Goal: Information Seeking & Learning: Learn about a topic

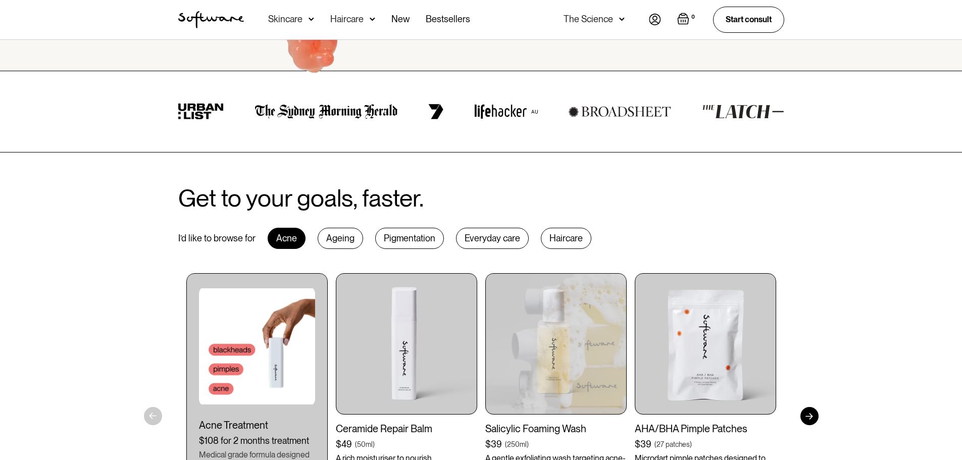
scroll to position [353, 0]
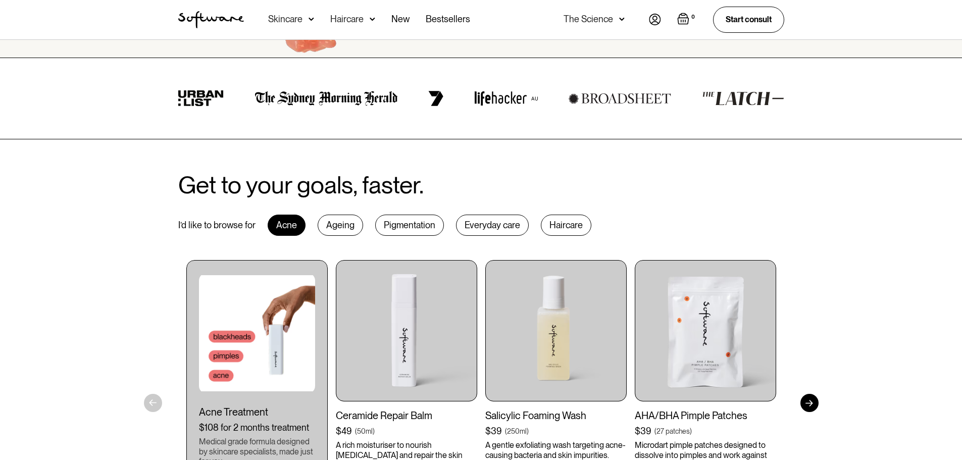
click at [557, 224] on div "Haircare" at bounding box center [566, 225] width 50 height 21
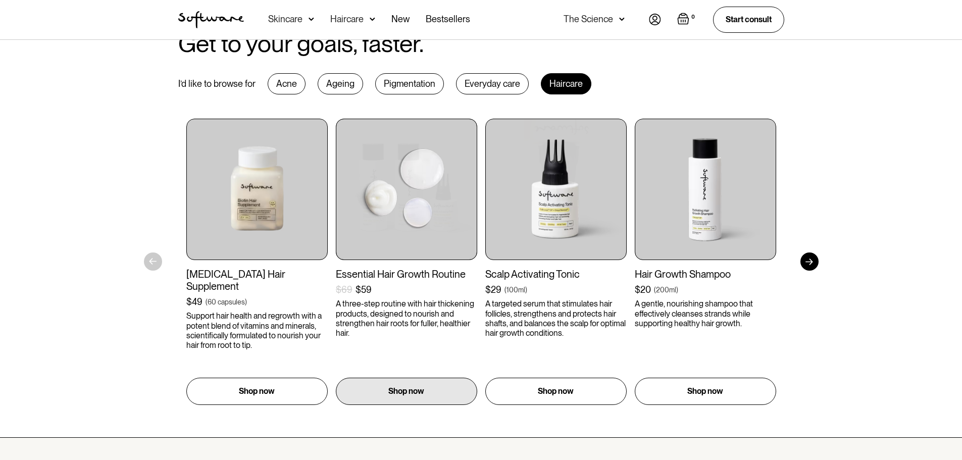
scroll to position [505, 0]
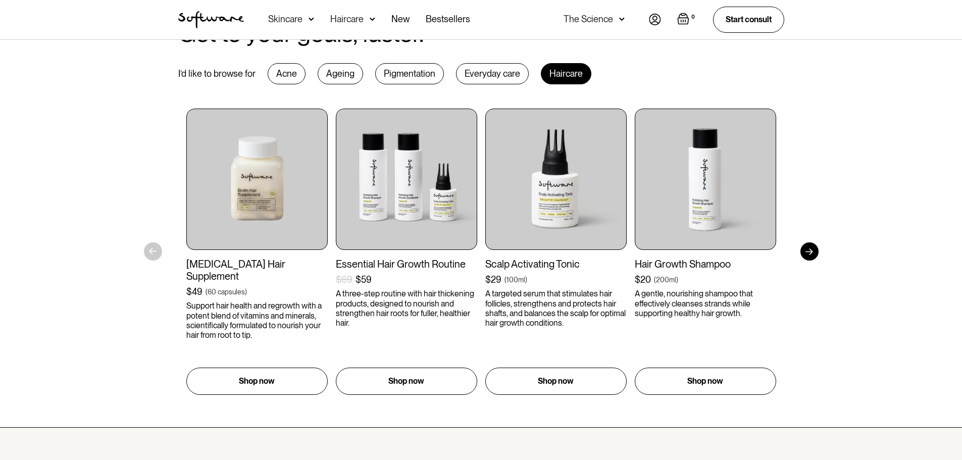
click at [815, 255] on div at bounding box center [809, 251] width 18 height 18
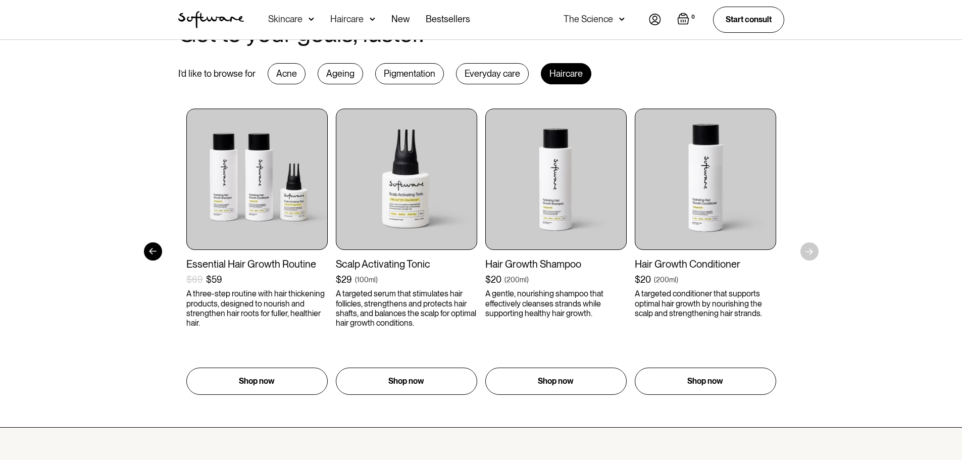
click at [814, 253] on div "Get to your goals, faster. I’d like to browse for Acne Ageing Pigmentation Ever…" at bounding box center [481, 208] width 962 height 440
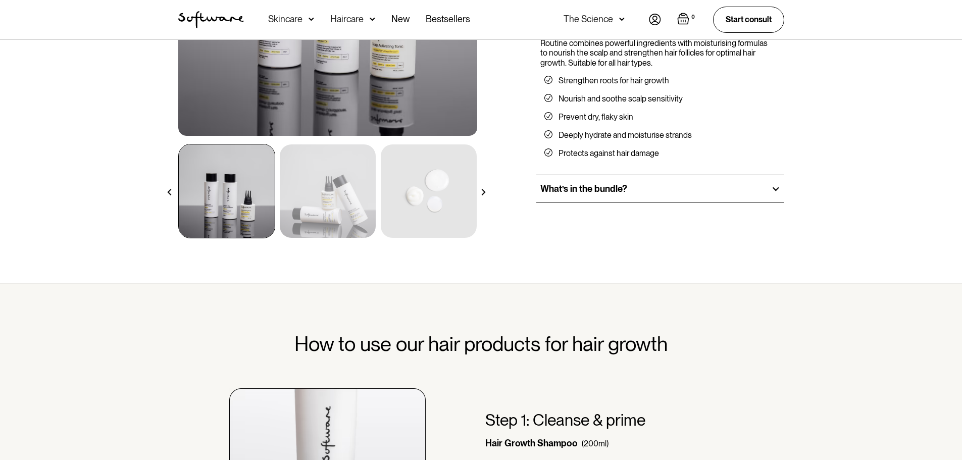
scroll to position [252, 0]
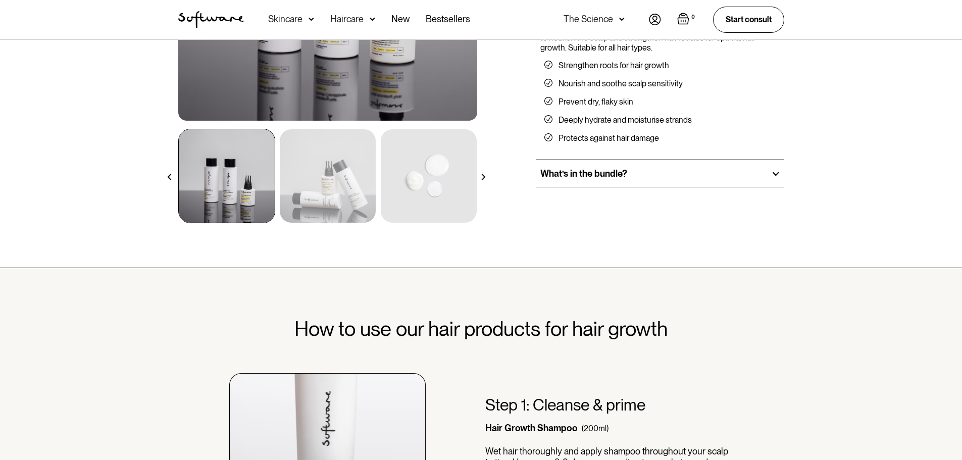
click at [775, 174] on div at bounding box center [775, 173] width 9 height 9
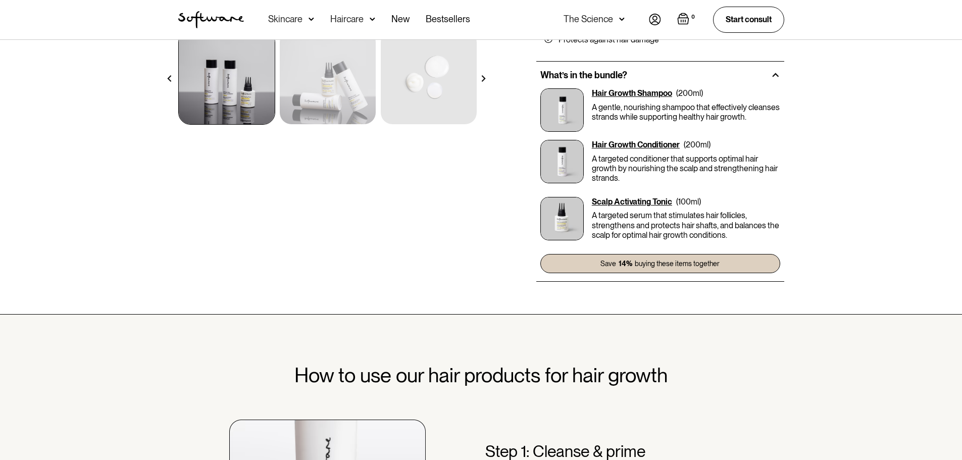
scroll to position [353, 0]
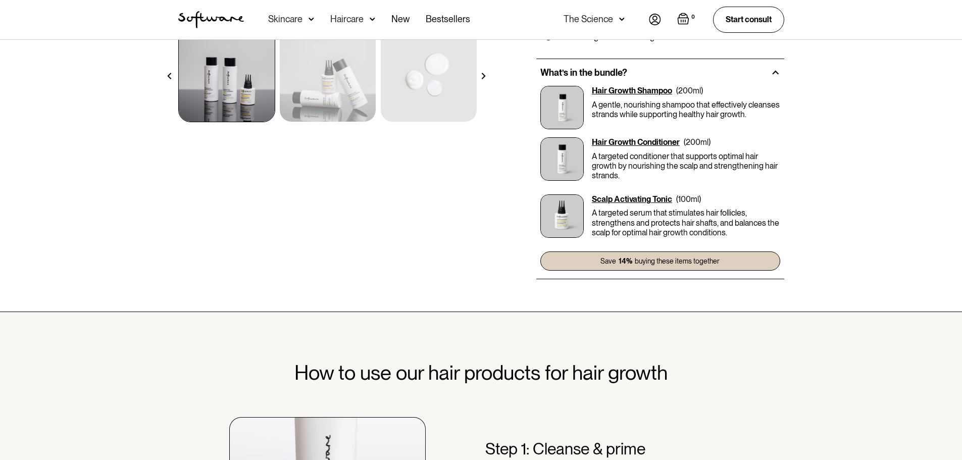
click at [677, 213] on p "A targeted serum that stimulates hair follicles, strengthens and protects hair …" at bounding box center [686, 222] width 188 height 29
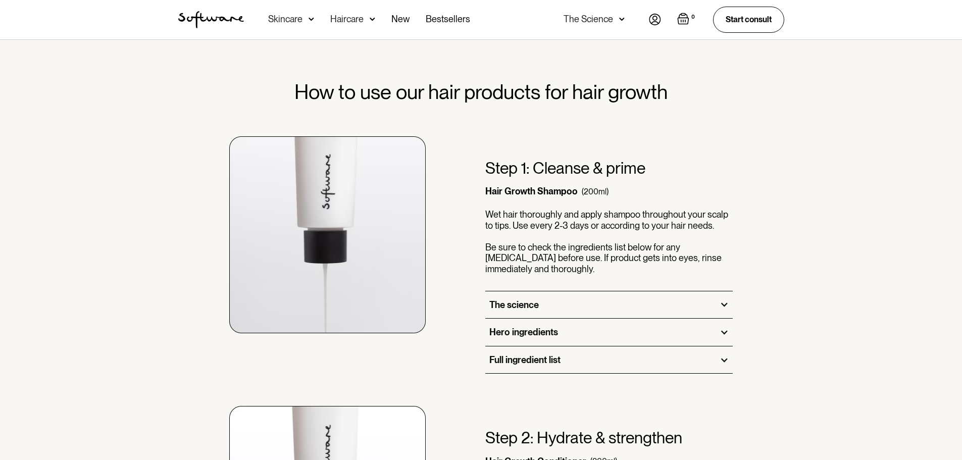
scroll to position [757, 0]
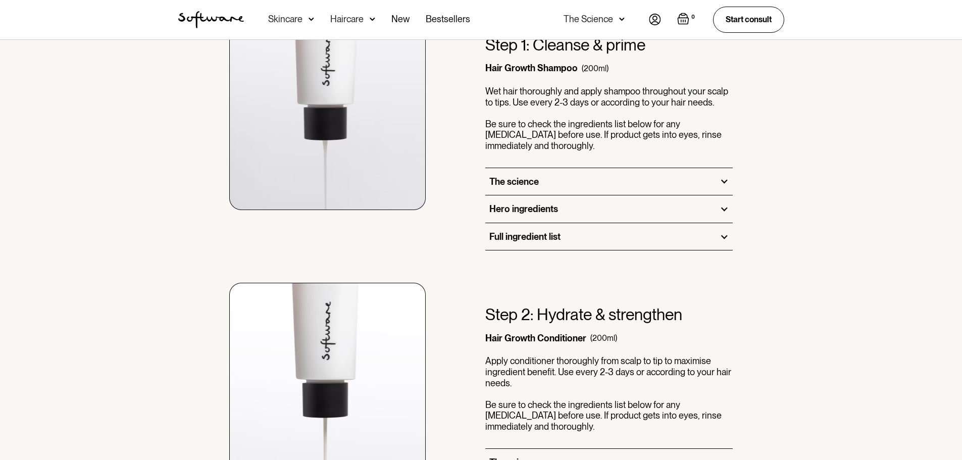
click at [720, 180] on div at bounding box center [723, 181] width 9 height 9
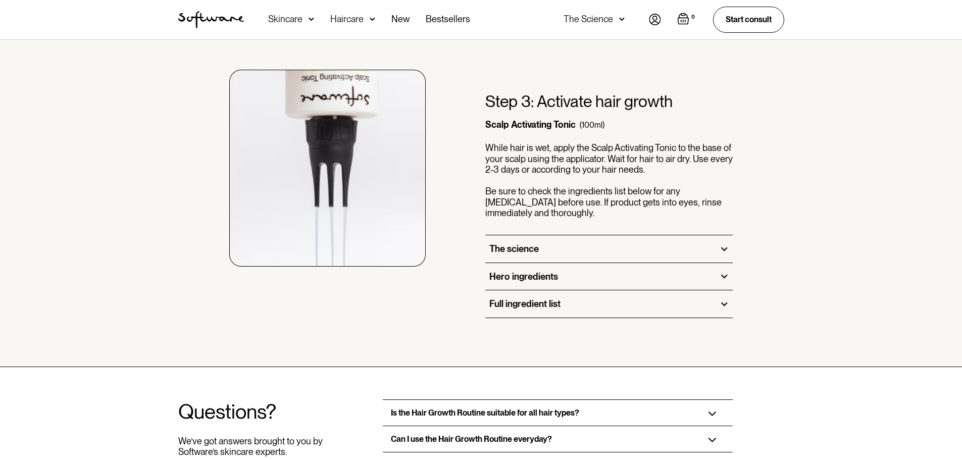
scroll to position [1313, 0]
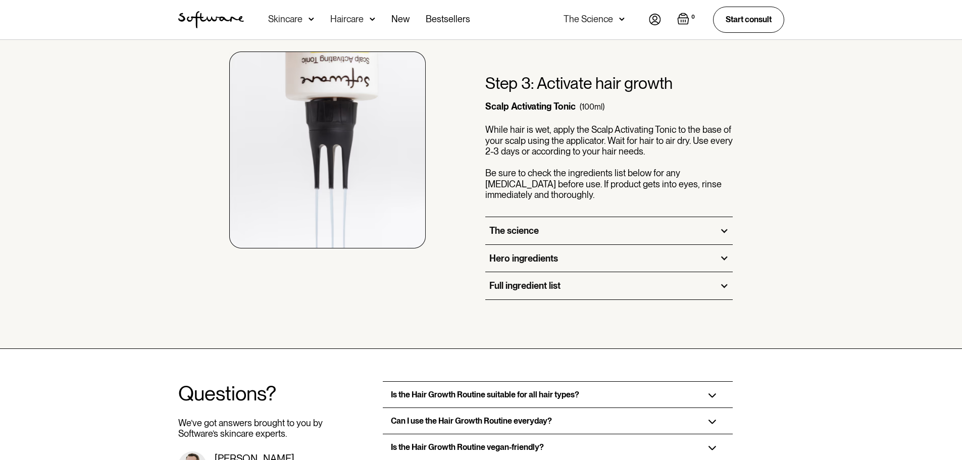
click at [724, 232] on div at bounding box center [723, 230] width 9 height 9
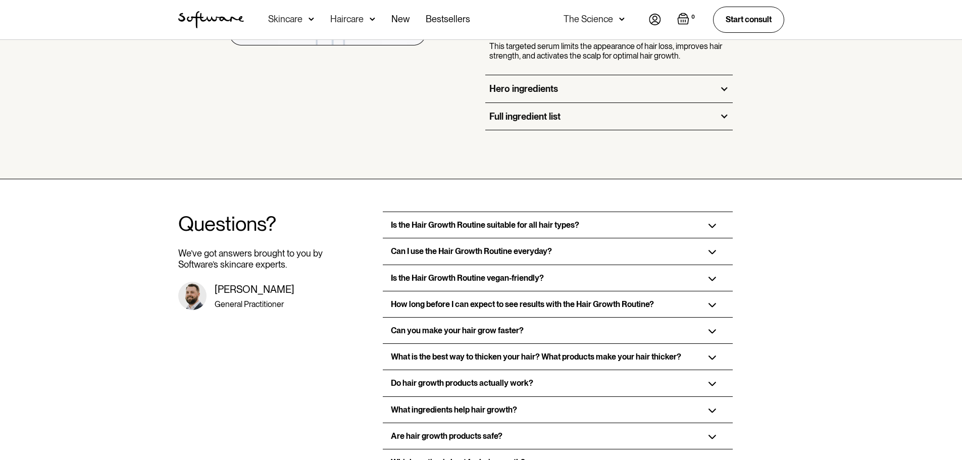
scroll to position [1565, 0]
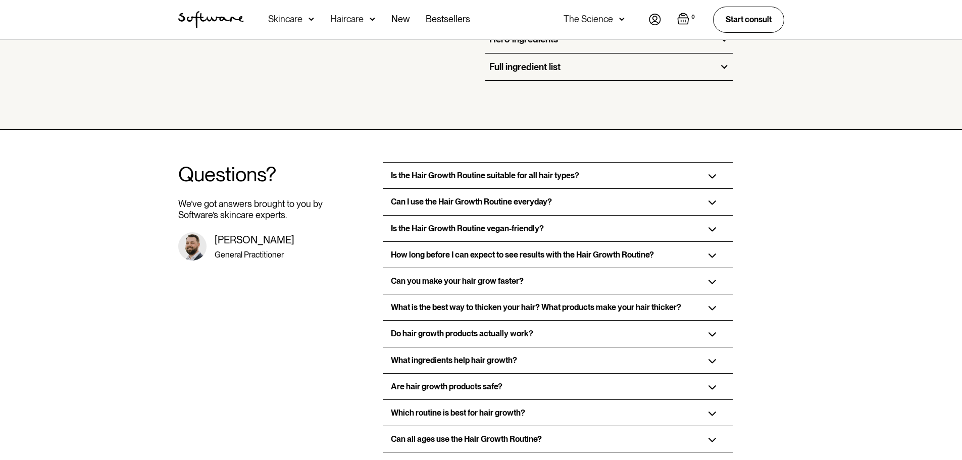
click at [715, 178] on img at bounding box center [712, 176] width 8 height 5
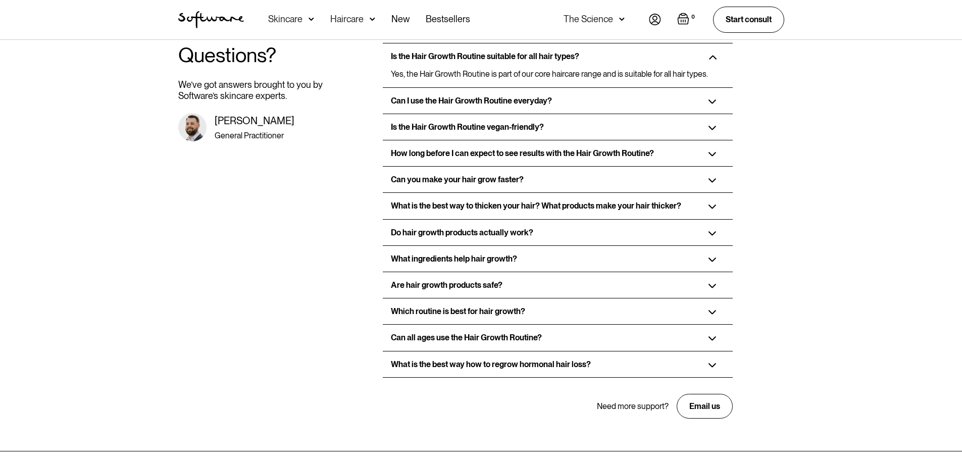
scroll to position [1717, 0]
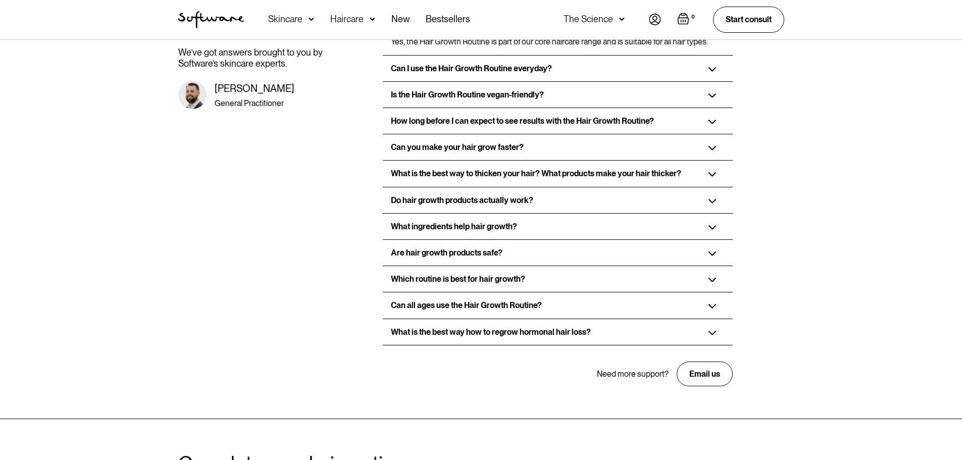
click at [707, 125] on div "How long before I can expect to see results with the Hair Growth Routine?" at bounding box center [558, 121] width 350 height 26
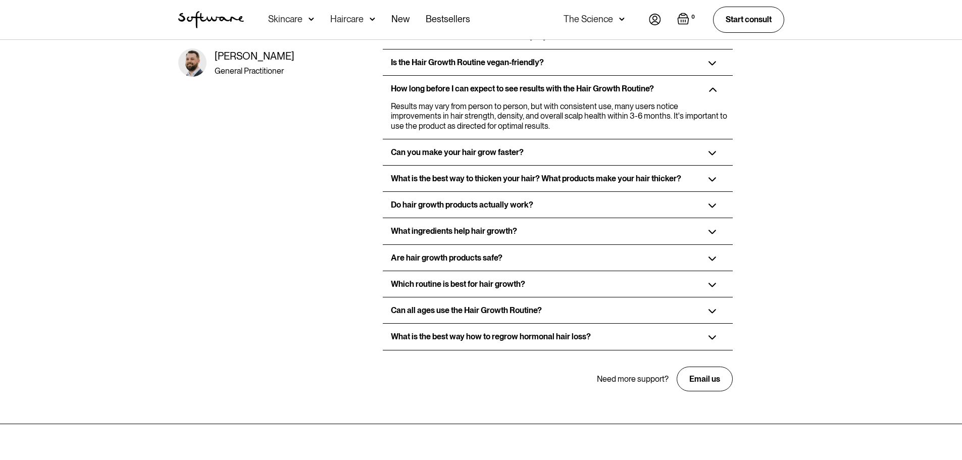
scroll to position [1767, 0]
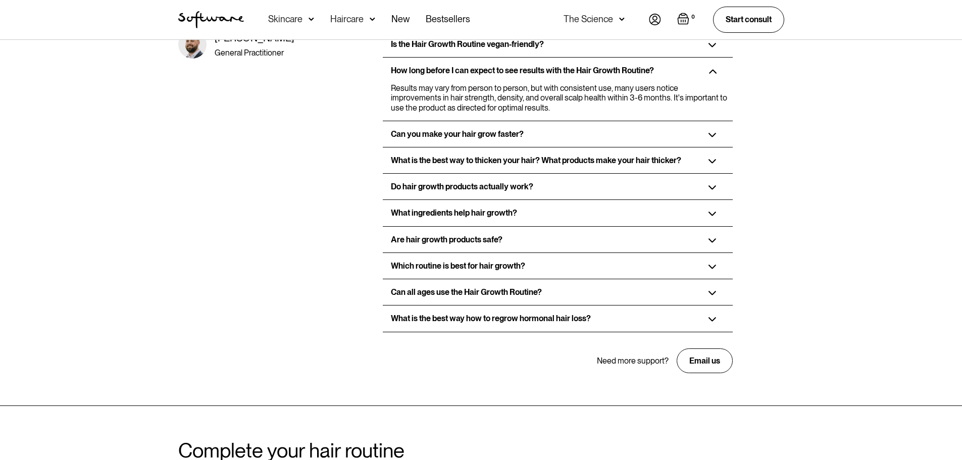
click at [711, 164] on div "What is the best way to thicken your hair? What products make your hair thicker?" at bounding box center [558, 160] width 350 height 26
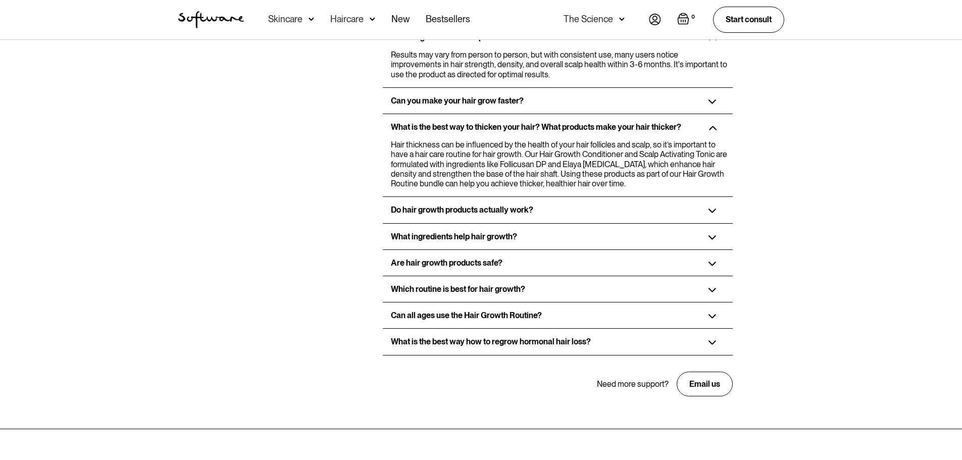
scroll to position [1817, 0]
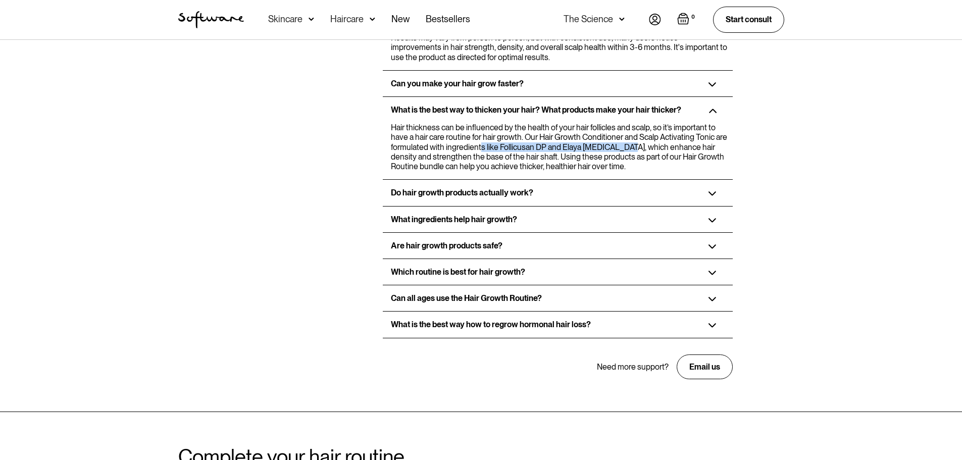
drag, startPoint x: 480, startPoint y: 146, endPoint x: 629, endPoint y: 149, distance: 148.5
click at [629, 149] on p "Hair thickness can be influenced by the health of your hair follicles and scalp…" at bounding box center [560, 147] width 338 height 48
click at [636, 191] on div "Do hair growth products actually work?" at bounding box center [558, 193] width 350 height 26
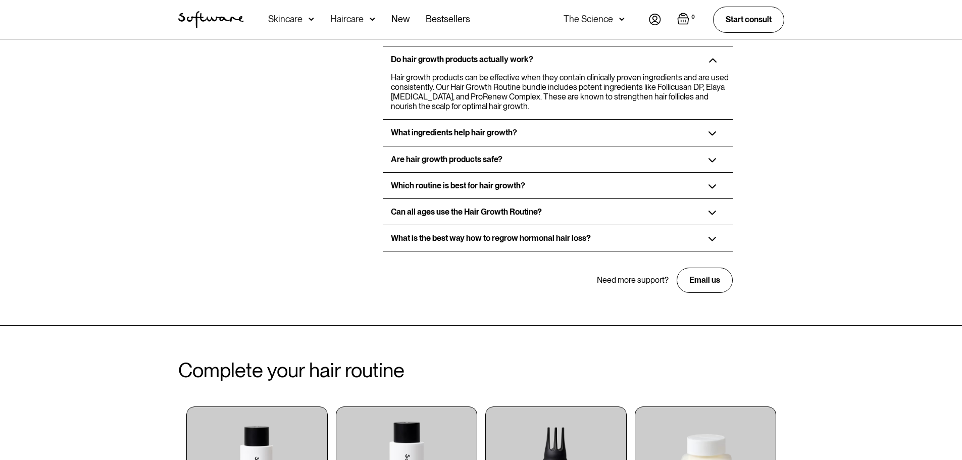
scroll to position [1969, 0]
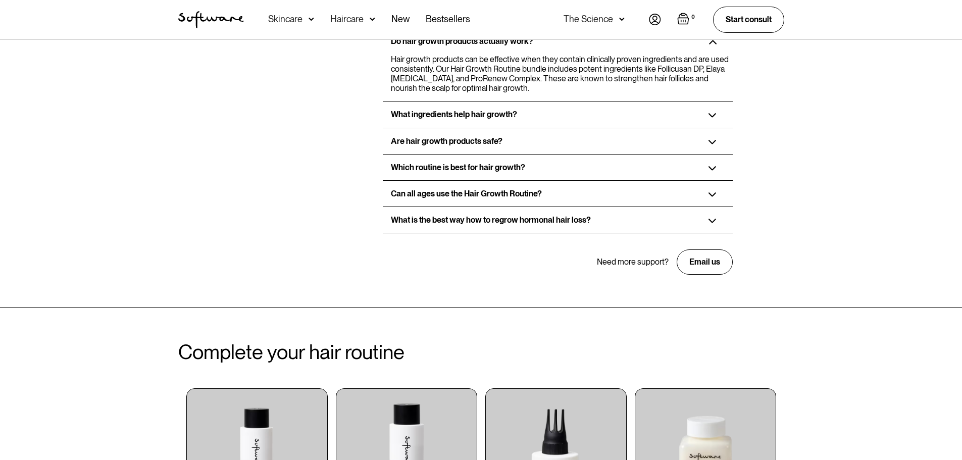
click at [712, 189] on div "Can all ages use the Hair Growth Routine?" at bounding box center [558, 194] width 350 height 26
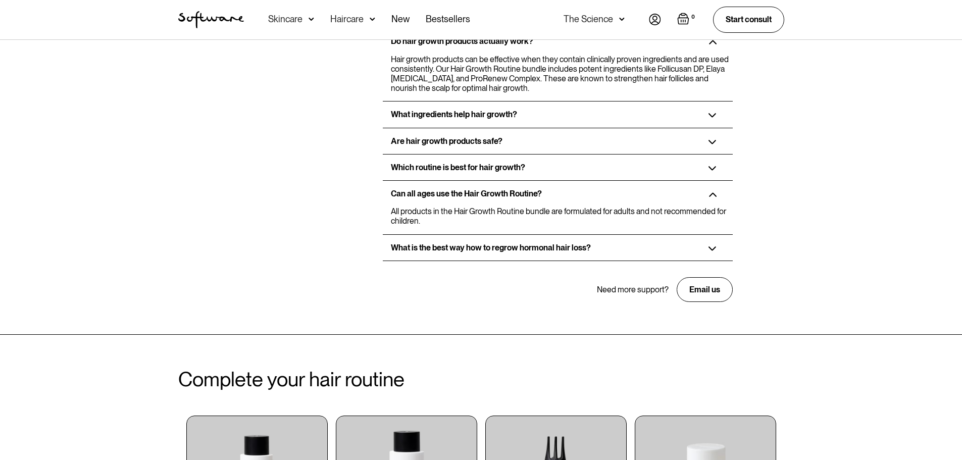
scroll to position [2019, 0]
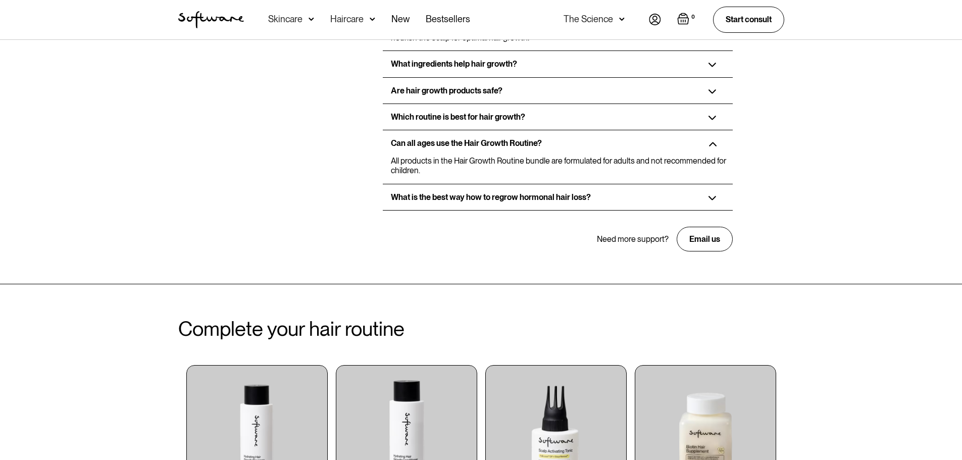
click at [712, 198] on img at bounding box center [712, 198] width 8 height 5
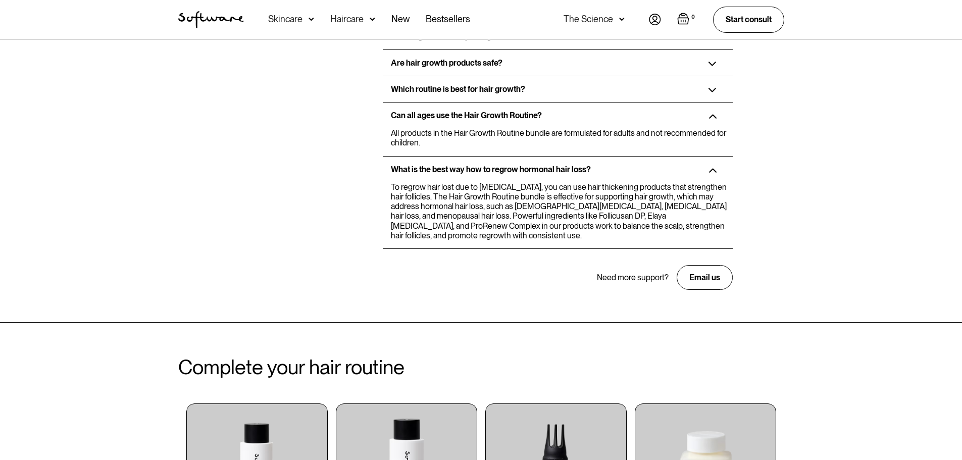
scroll to position [2070, 0]
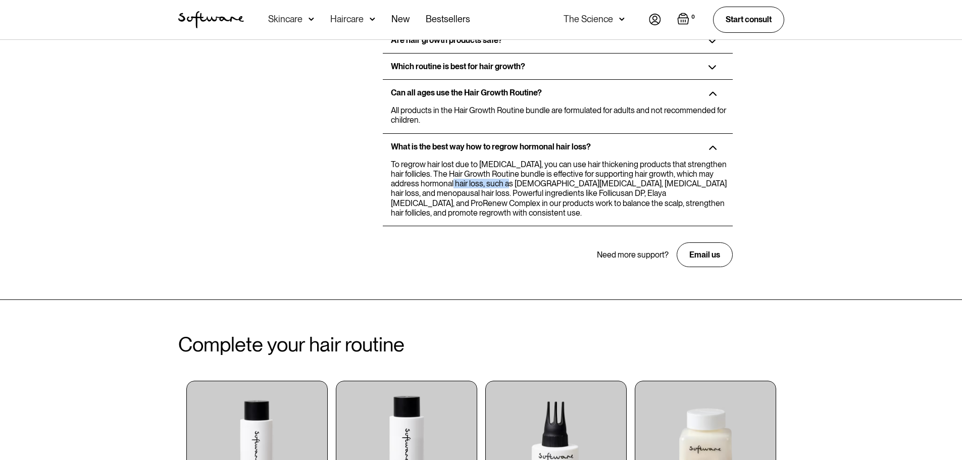
drag, startPoint x: 447, startPoint y: 183, endPoint x: 503, endPoint y: 180, distance: 56.1
click at [503, 180] on p "To regrow hair lost due to hormonal changes, you can use hair thickening produc…" at bounding box center [560, 189] width 338 height 58
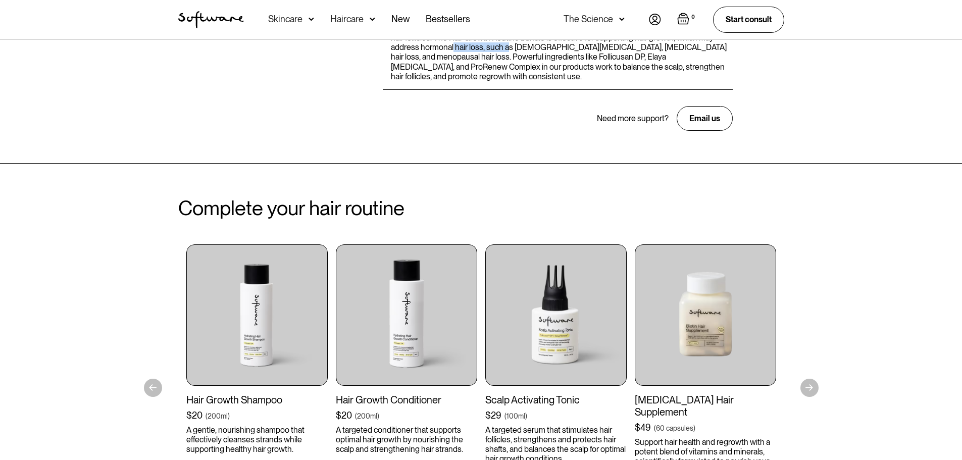
scroll to position [2322, 0]
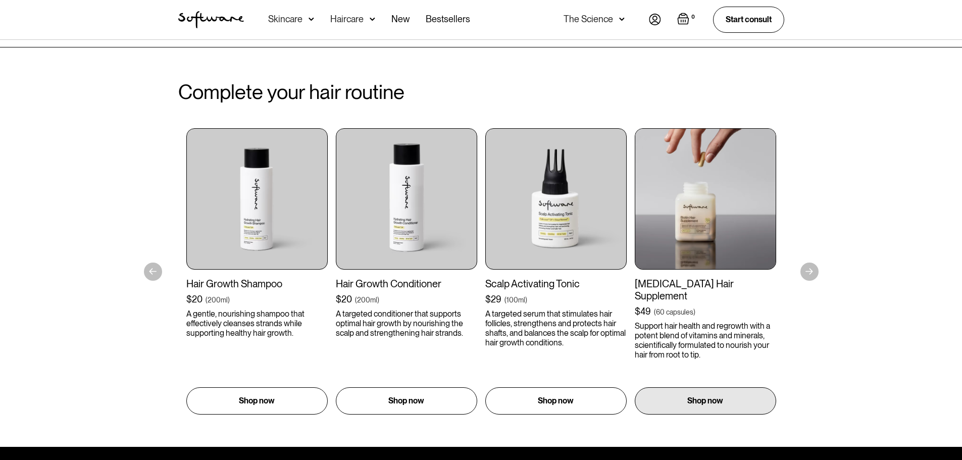
click at [715, 321] on p "Support hair health and regrowth with a potent blend of vitamins and minerals, …" at bounding box center [705, 340] width 141 height 39
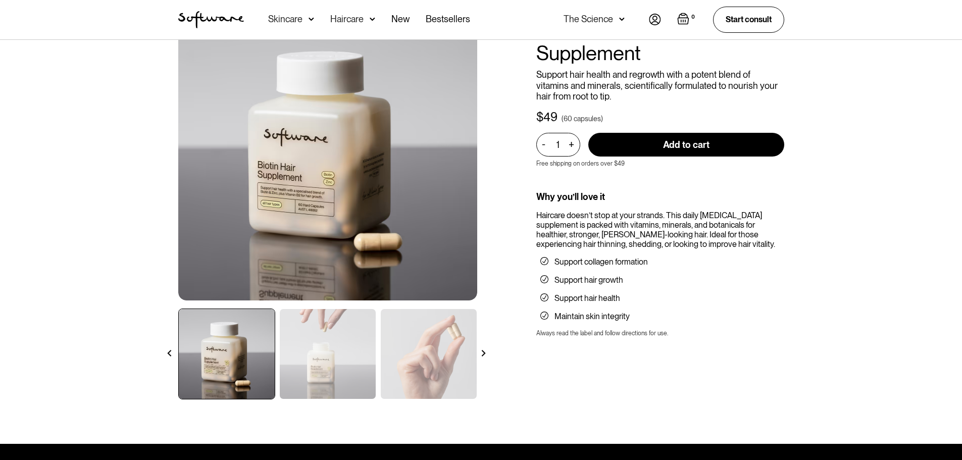
scroll to position [151, 0]
